Goal: Task Accomplishment & Management: Use online tool/utility

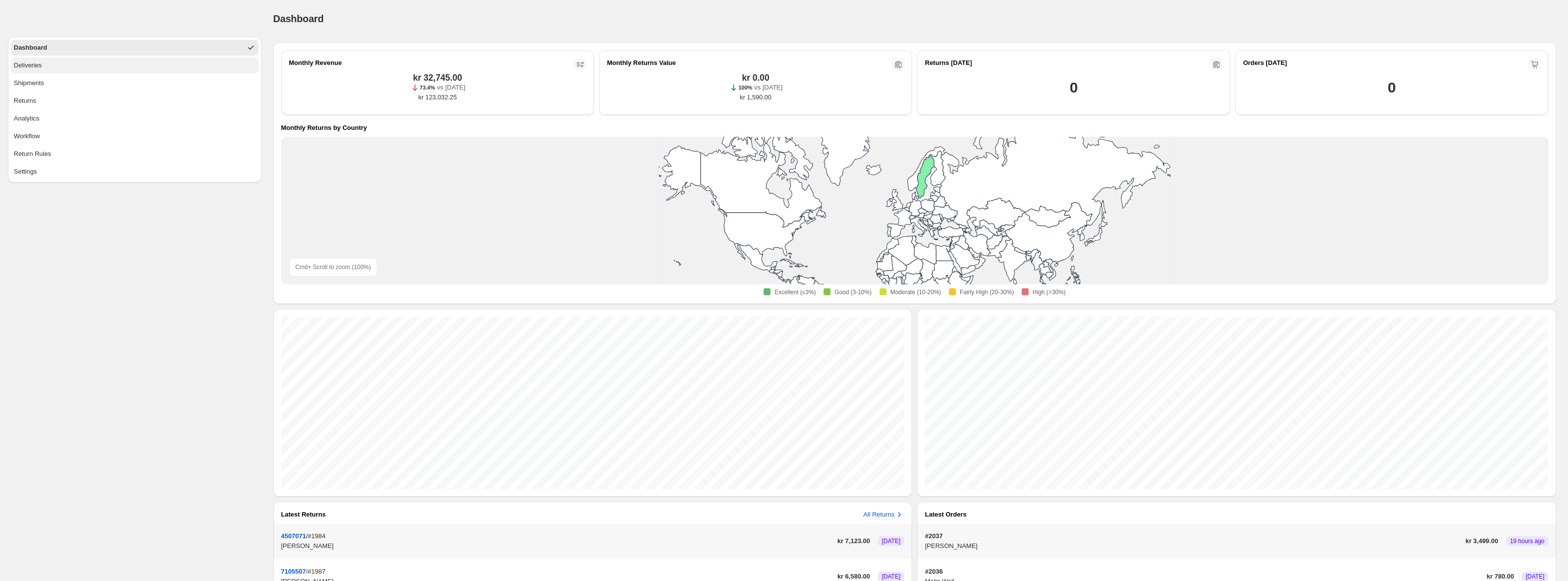
click at [88, 64] on button "Deliveries" at bounding box center [135, 65] width 248 height 16
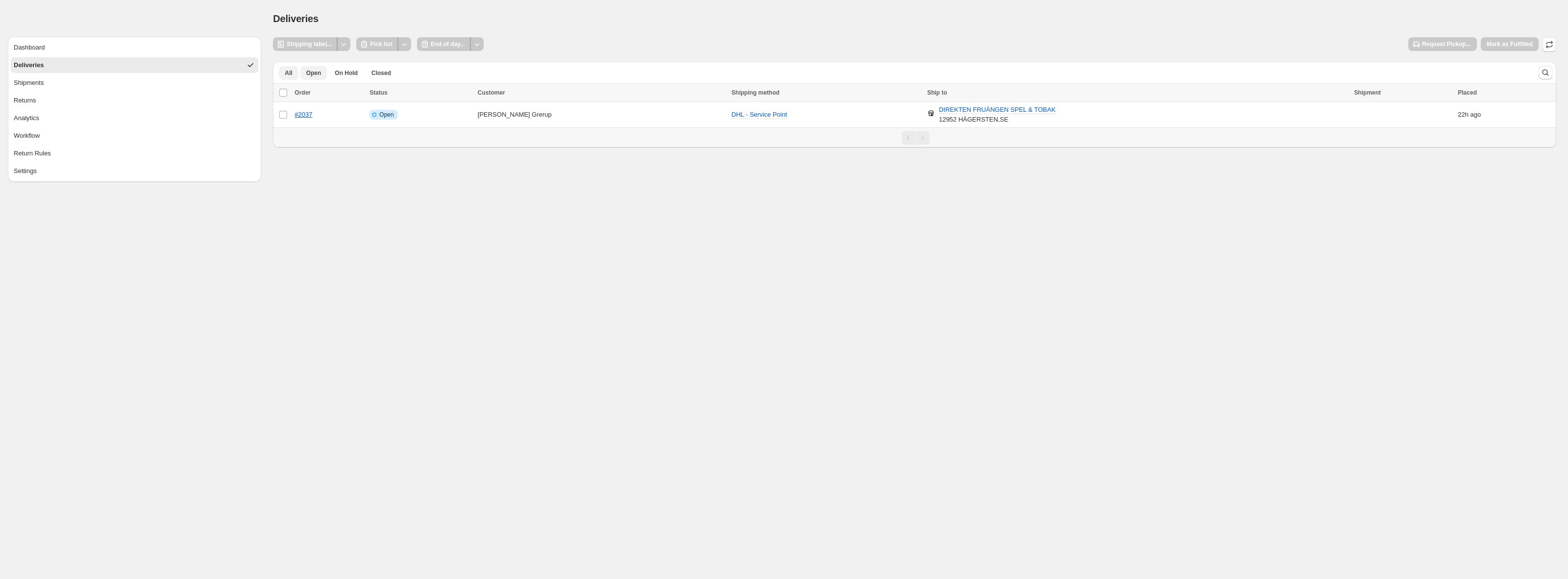
click at [282, 71] on button "All" at bounding box center [288, 73] width 19 height 14
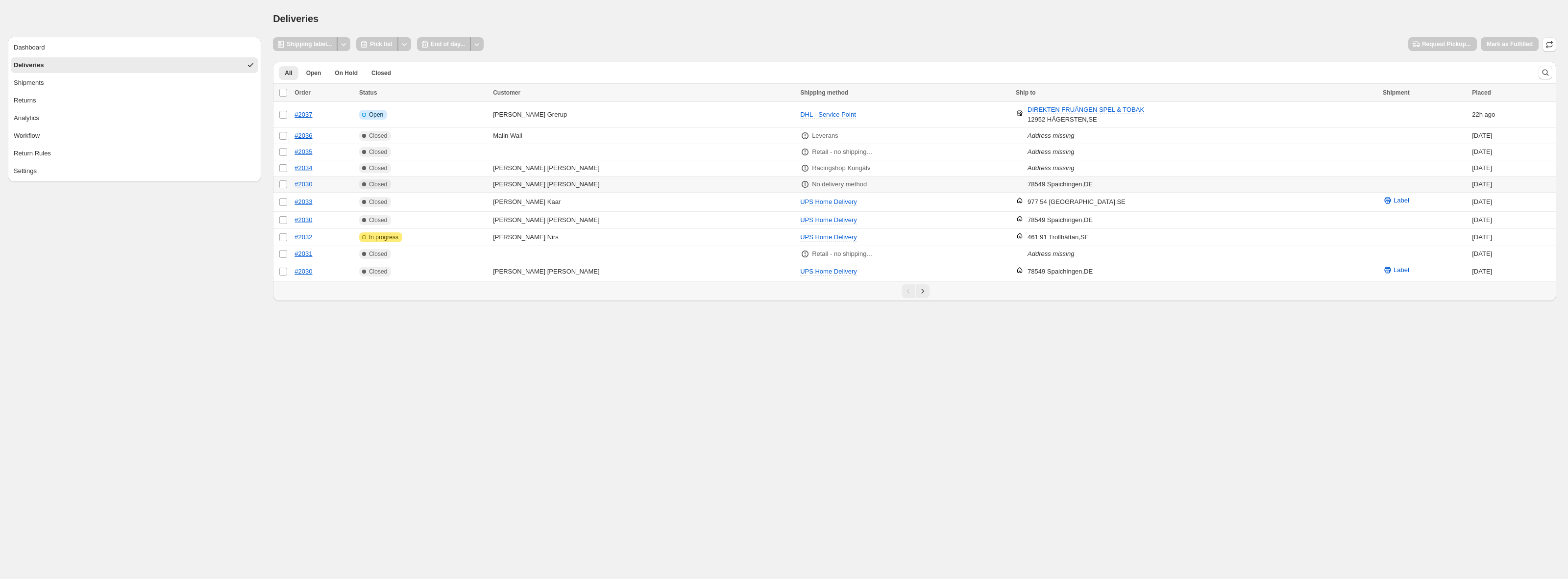
click at [329, 181] on td "#2030" at bounding box center [324, 184] width 65 height 16
click at [309, 184] on link "#2030" at bounding box center [303, 184] width 18 height 7
click at [454, 181] on td "Complete Closed" at bounding box center [423, 184] width 134 height 16
click at [490, 167] on td "Complete Closed" at bounding box center [423, 168] width 134 height 16
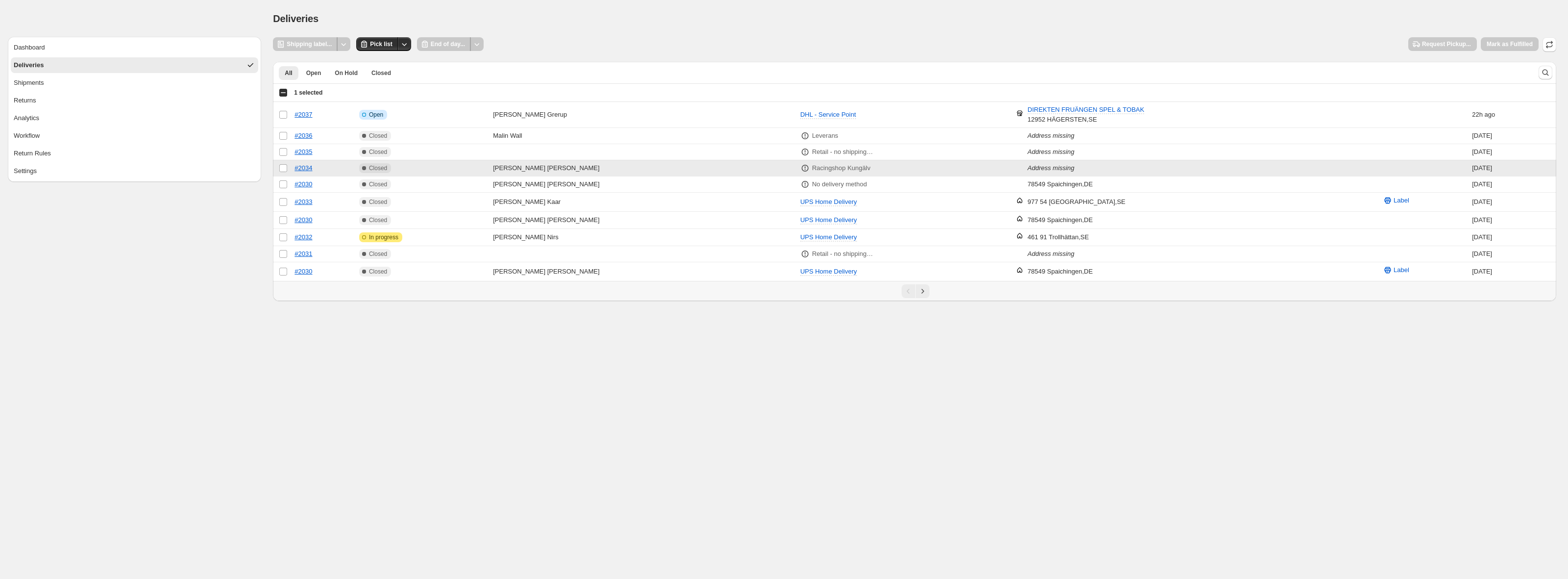
click at [490, 167] on td "Complete Closed" at bounding box center [423, 168] width 134 height 16
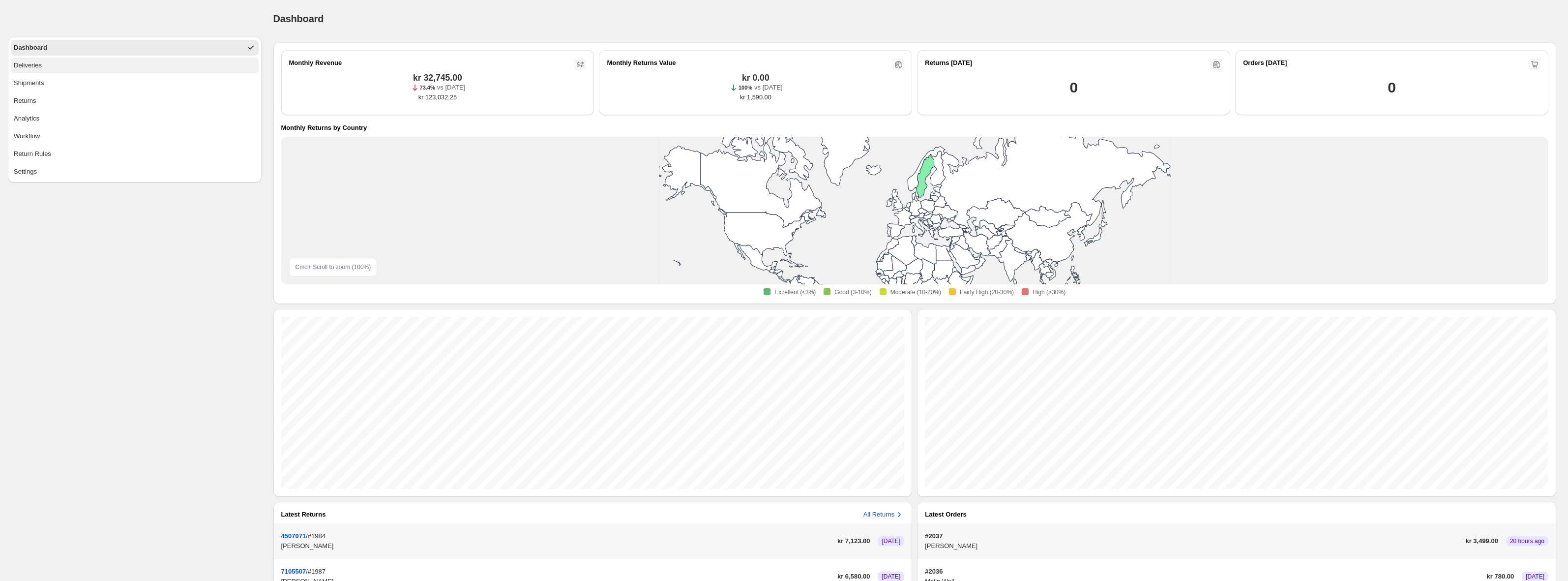
click at [73, 59] on button "Deliveries" at bounding box center [135, 65] width 248 height 16
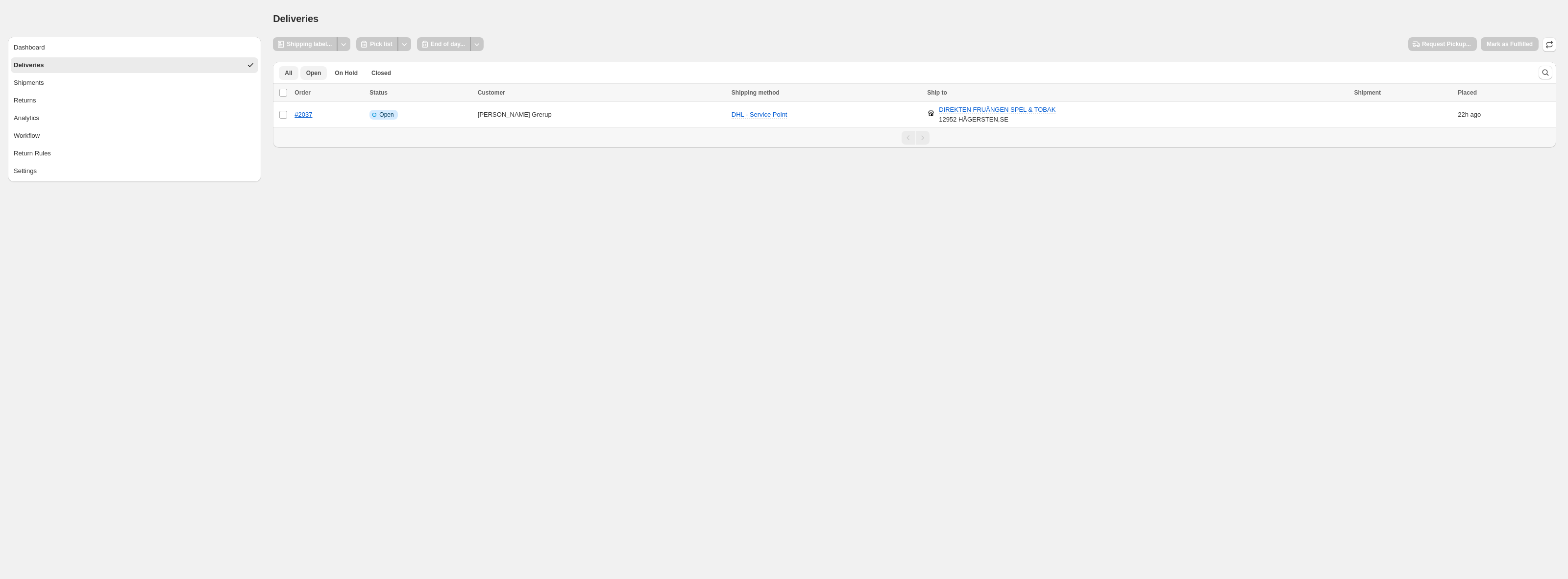
click at [295, 77] on button "All" at bounding box center [288, 73] width 19 height 14
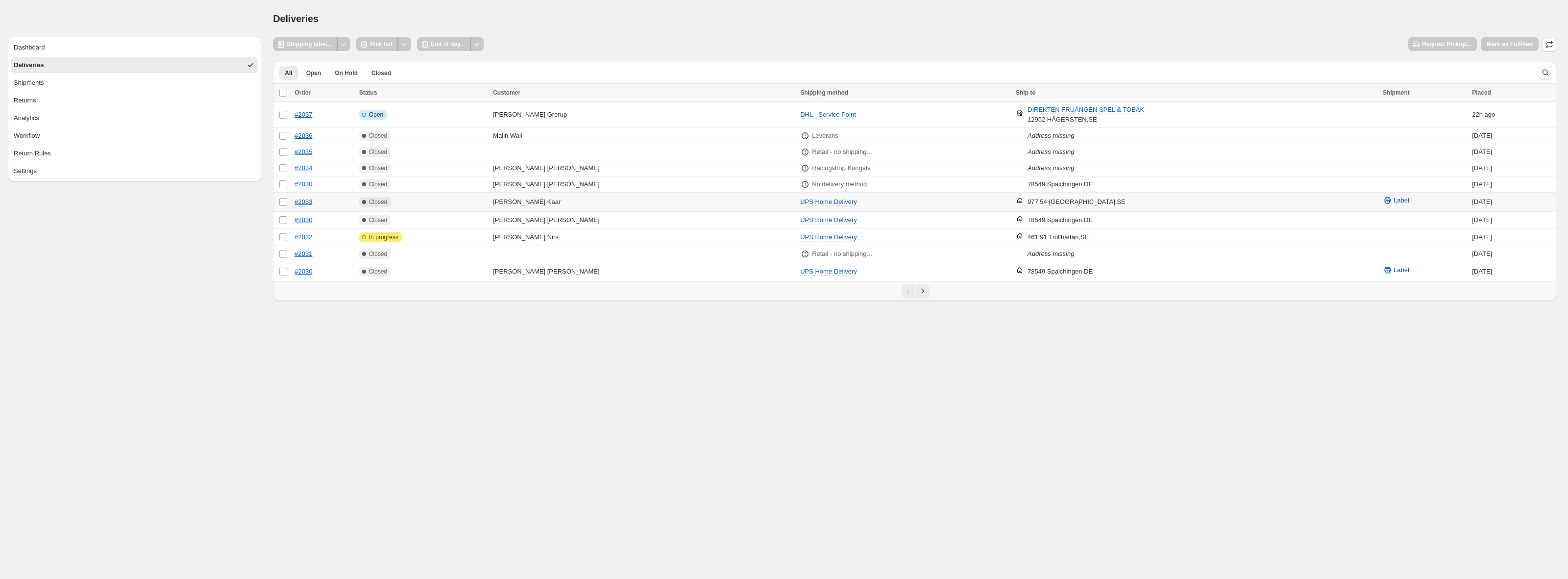
click at [710, 202] on td "Philip Kaar" at bounding box center [643, 202] width 307 height 19
select select "********"
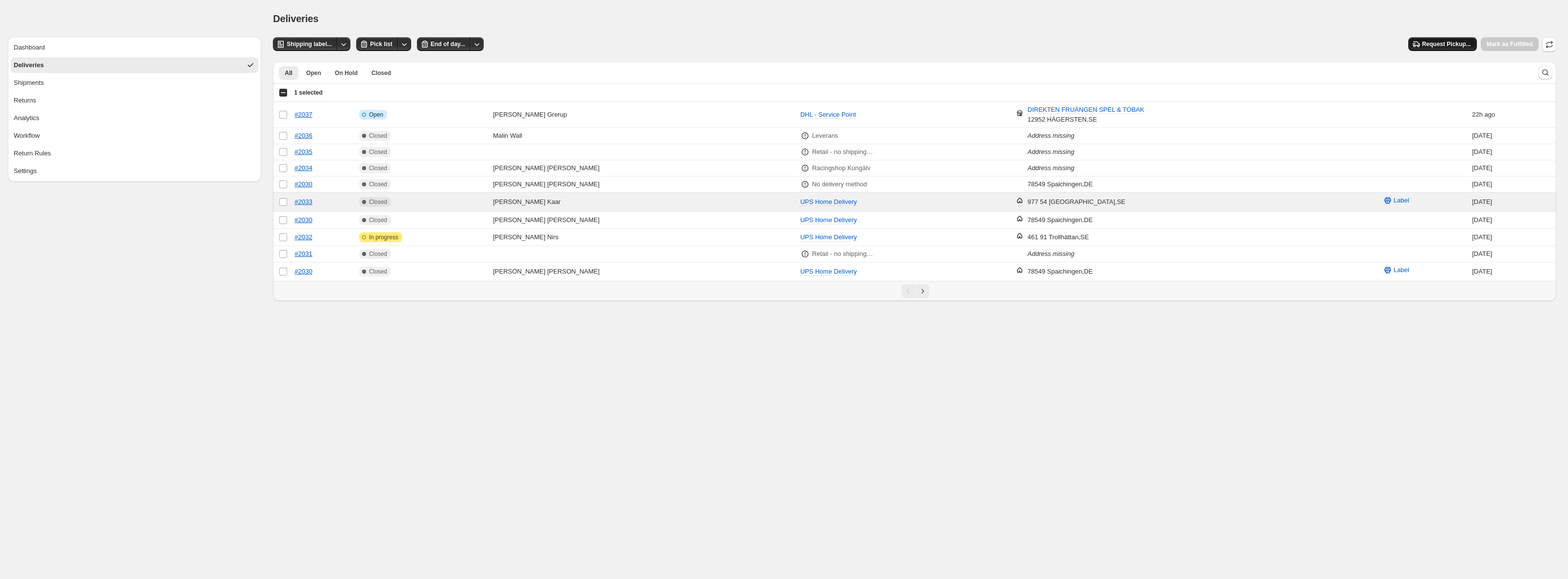
click at [1431, 50] on button "Request Pickup..." at bounding box center [1443, 44] width 69 height 14
click at [325, 43] on span "Shipping label..." at bounding box center [309, 44] width 45 height 8
